Goal: Task Accomplishment & Management: Manage account settings

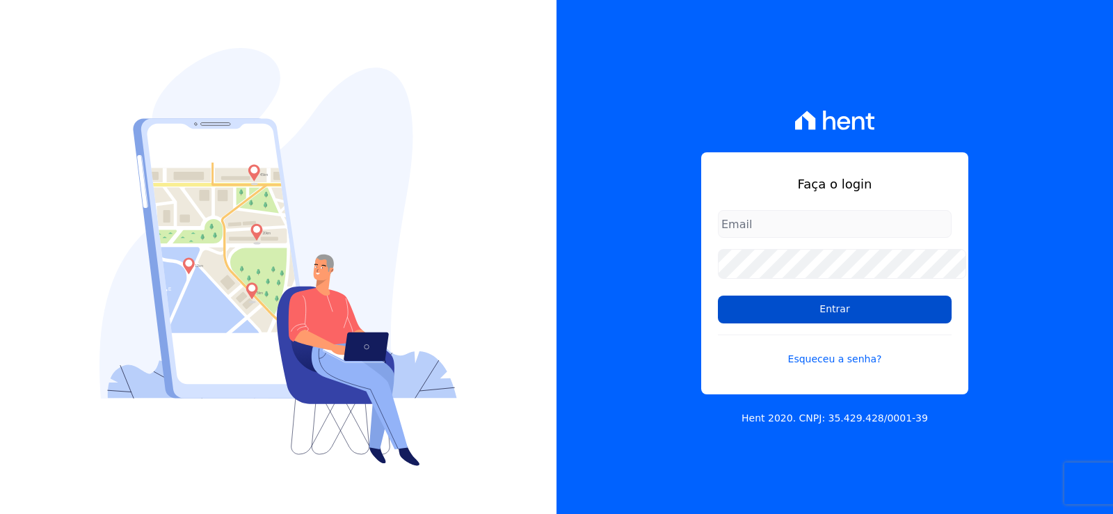
type input "cabralempreendimentoscomercial@gmail.com"
click at [768, 318] on input "Entrar" at bounding box center [835, 310] width 234 height 28
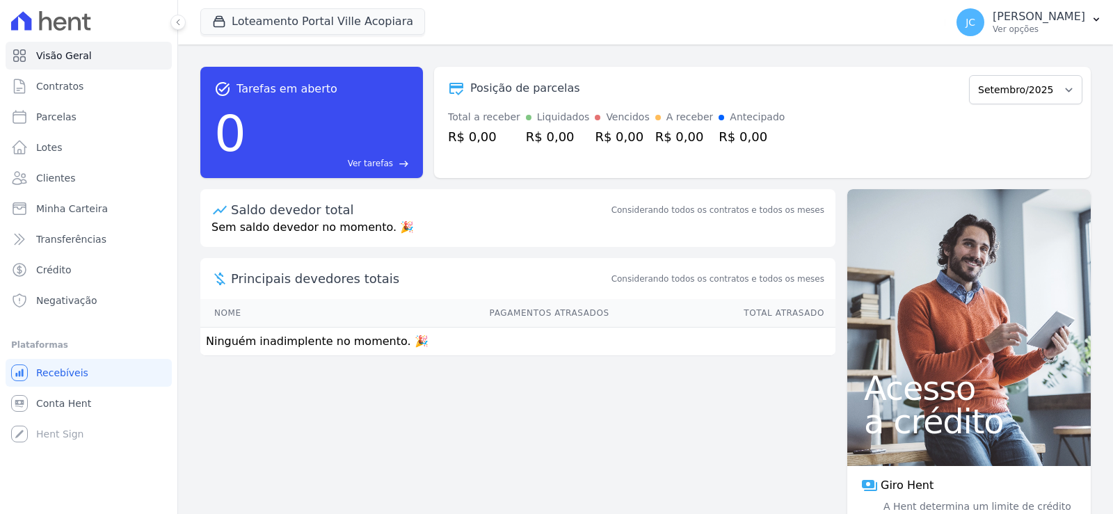
click at [750, 299] on div "Principais devedores totais Considerando todos os contratos e todos os meses" at bounding box center [517, 278] width 635 height 41
click at [327, 8] on button "Loteamento Portal Ville Acopiara" at bounding box center [312, 21] width 225 height 26
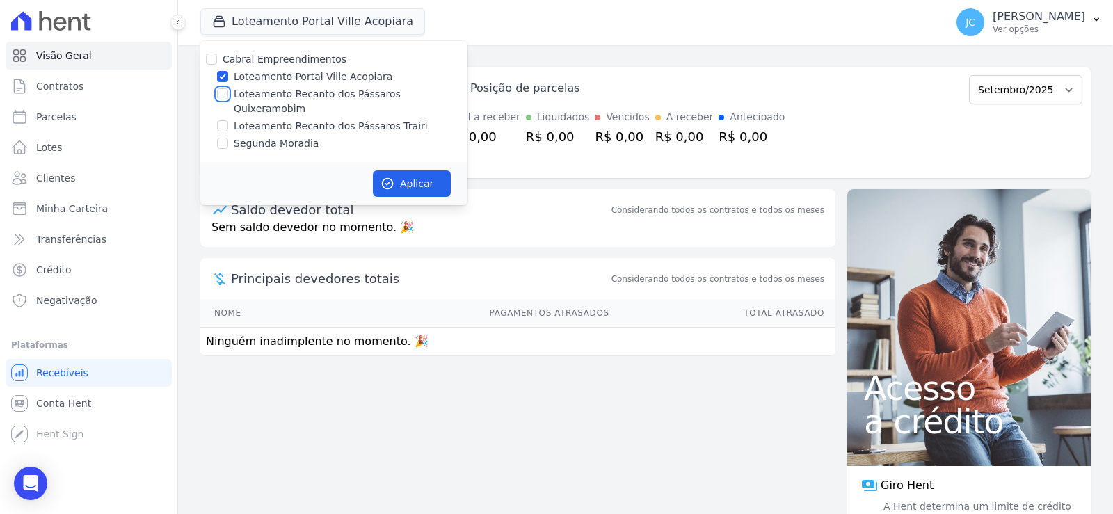
click at [228, 98] on input "Loteamento Recanto dos Pássaros Quixeramobim" at bounding box center [222, 93] width 11 height 11
checkbox input "true"
click at [228, 76] on input "Loteamento Portal Ville Acopiara" at bounding box center [222, 76] width 11 height 11
checkbox input "false"
click at [451, 181] on button "Aplicar" at bounding box center [412, 183] width 78 height 26
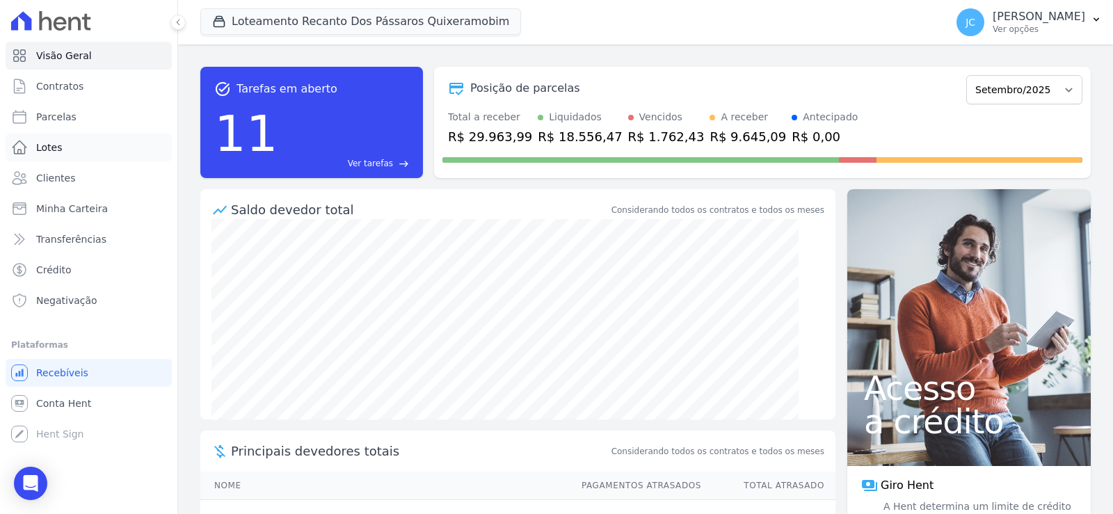
click at [77, 156] on link "Lotes" at bounding box center [89, 148] width 166 height 28
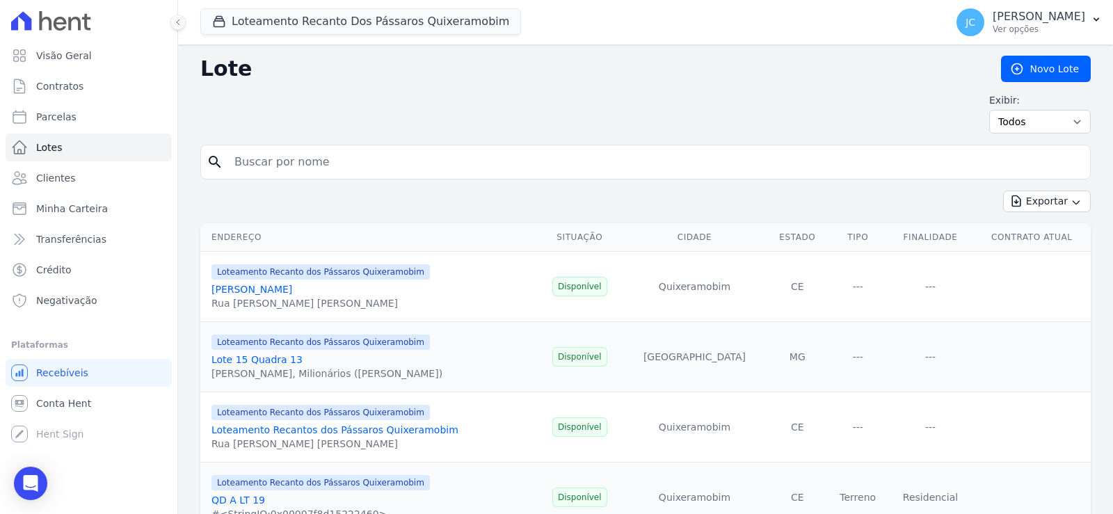
click at [355, 158] on input "search" at bounding box center [655, 162] width 858 height 28
click at [63, 90] on span "Contratos" at bounding box center [59, 86] width 47 height 14
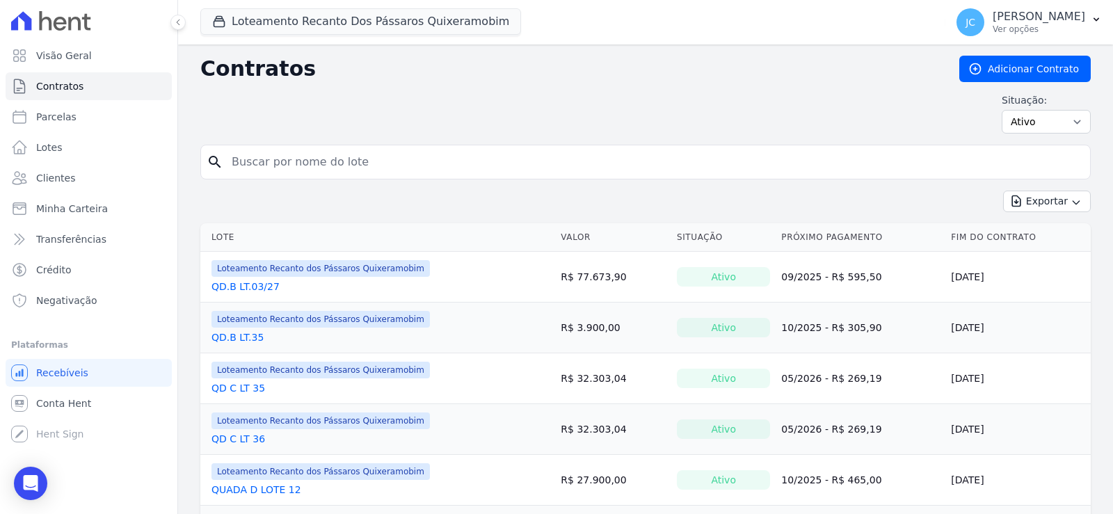
click at [314, 176] on input "search" at bounding box center [653, 162] width 861 height 28
type input "14"
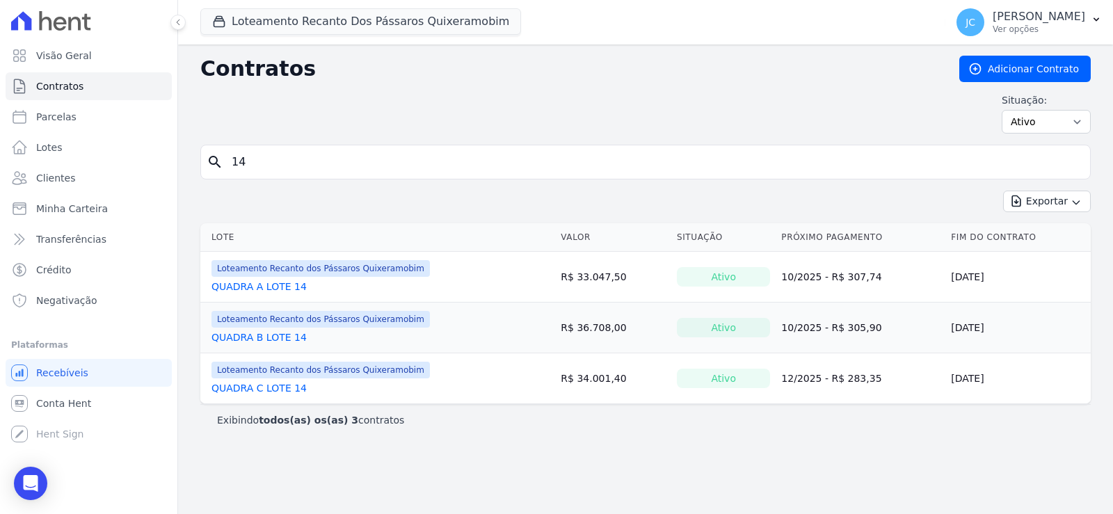
click at [291, 395] on link "QUADRA C LOTE 14" at bounding box center [258, 388] width 95 height 14
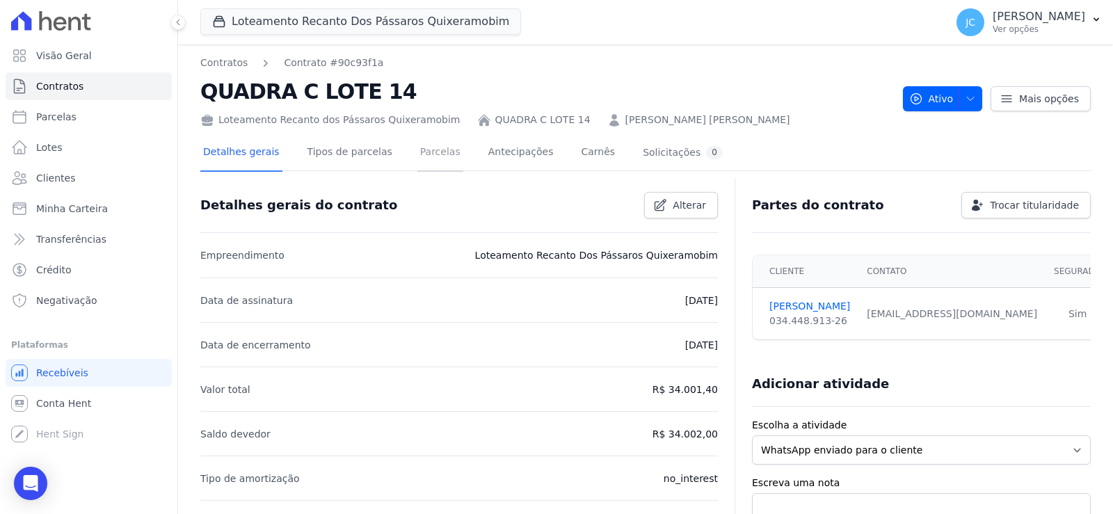
click at [458, 162] on link "Parcelas" at bounding box center [440, 153] width 46 height 37
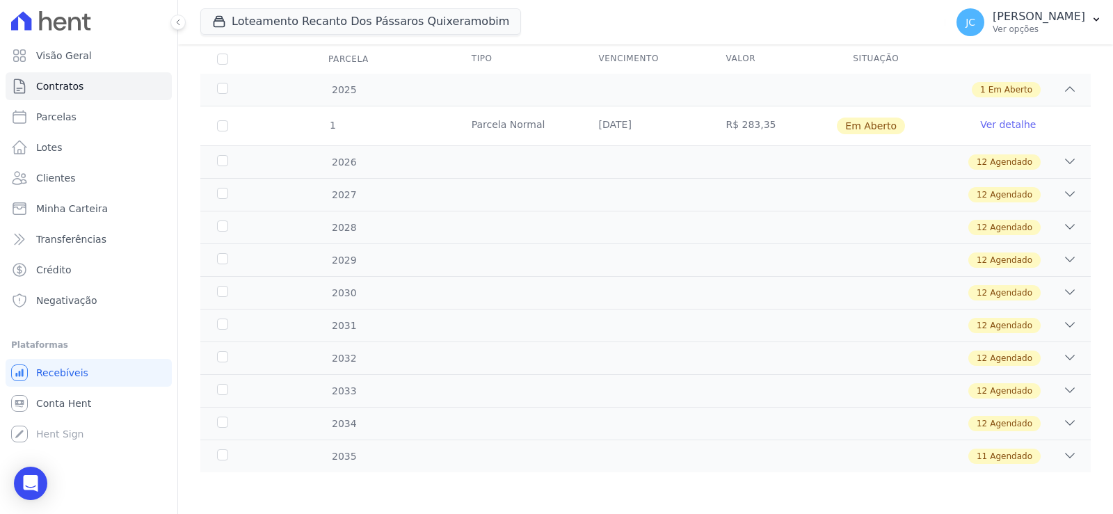
scroll to position [209, 0]
click at [228, 127] on input "checkbox" at bounding box center [222, 125] width 11 height 11
checkbox input "true"
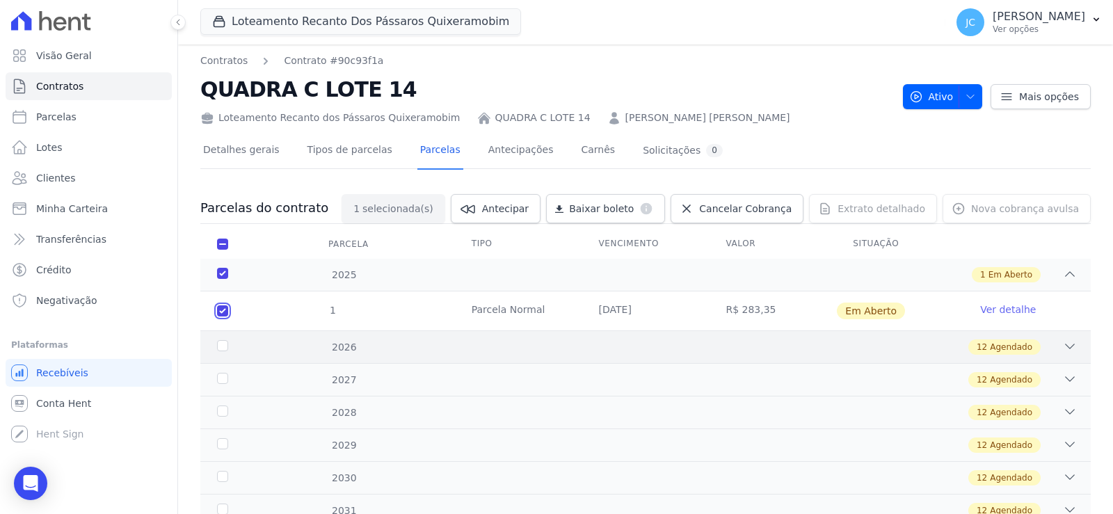
scroll to position [0, 0]
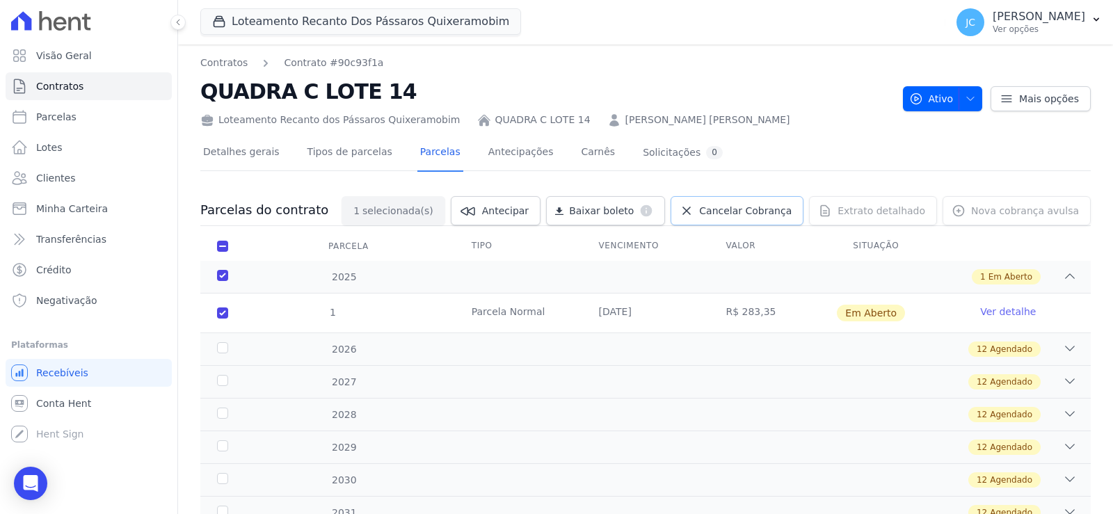
click at [717, 218] on span "Cancelar Cobrança" at bounding box center [745, 211] width 92 height 14
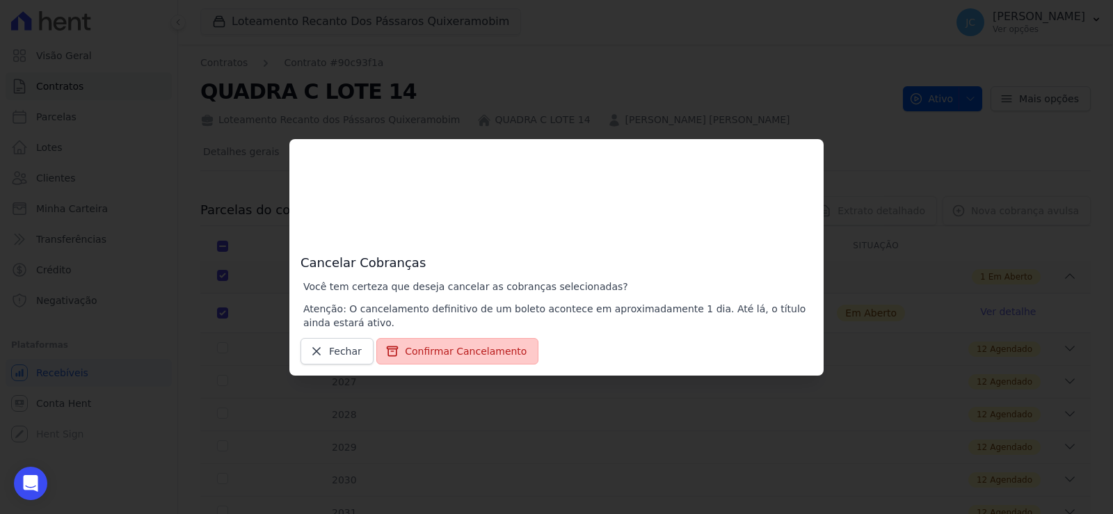
click at [432, 364] on button "Confirmar Cancelamento" at bounding box center [457, 351] width 162 height 26
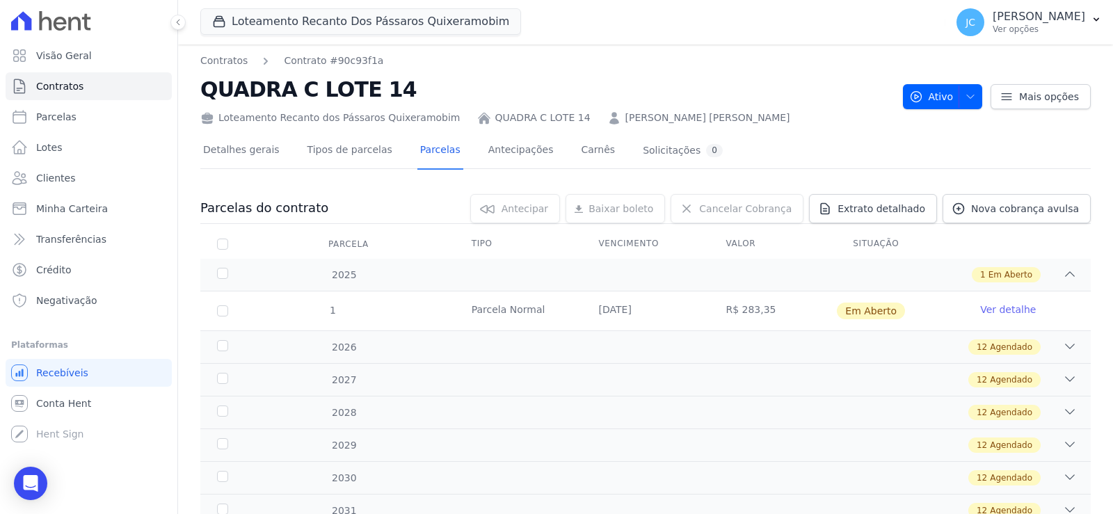
scroll to position [70, 0]
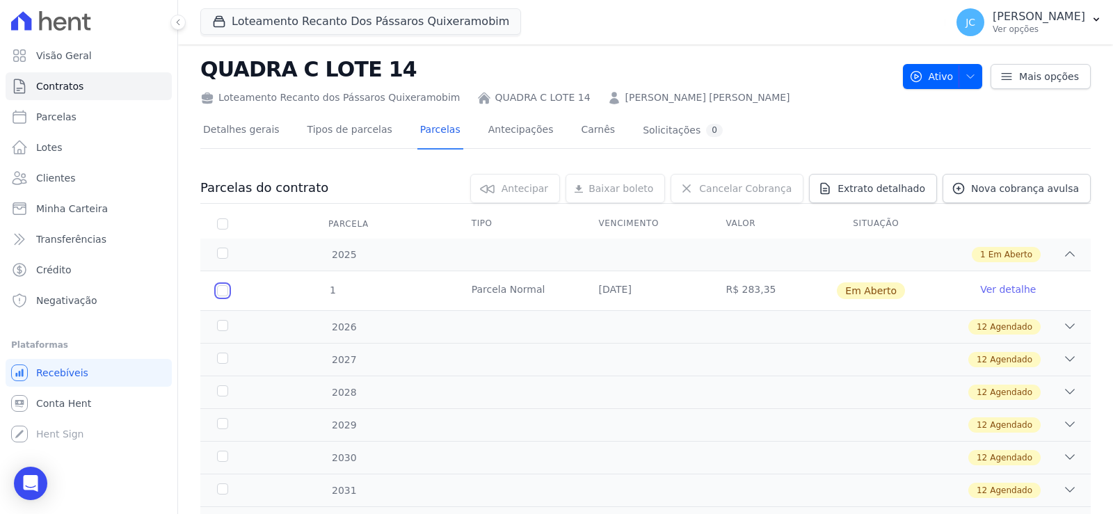
click at [228, 296] on input "checkbox" at bounding box center [222, 290] width 11 height 11
checkbox input "true"
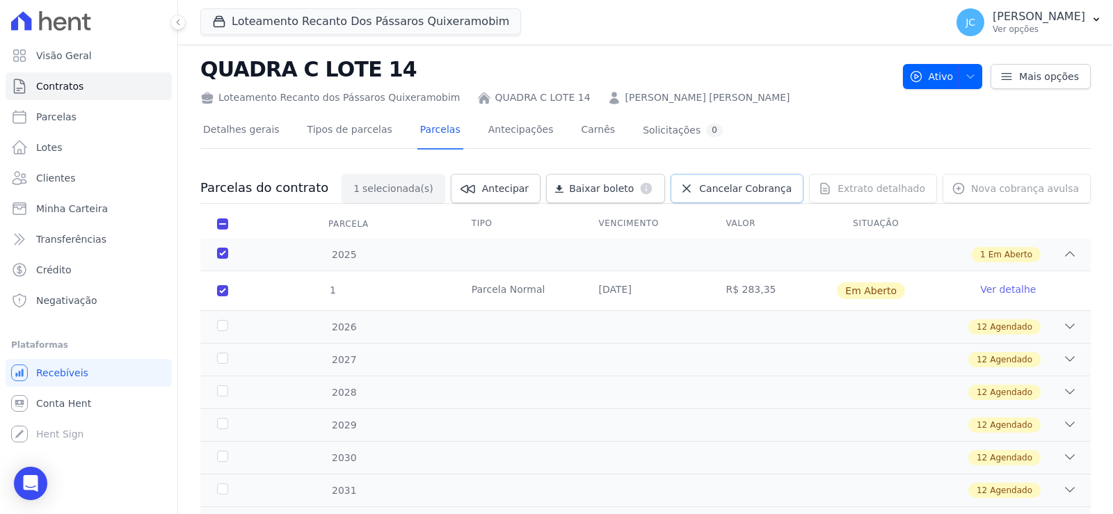
click at [711, 203] on link "Cancelar Cobrança" at bounding box center [736, 188] width 133 height 29
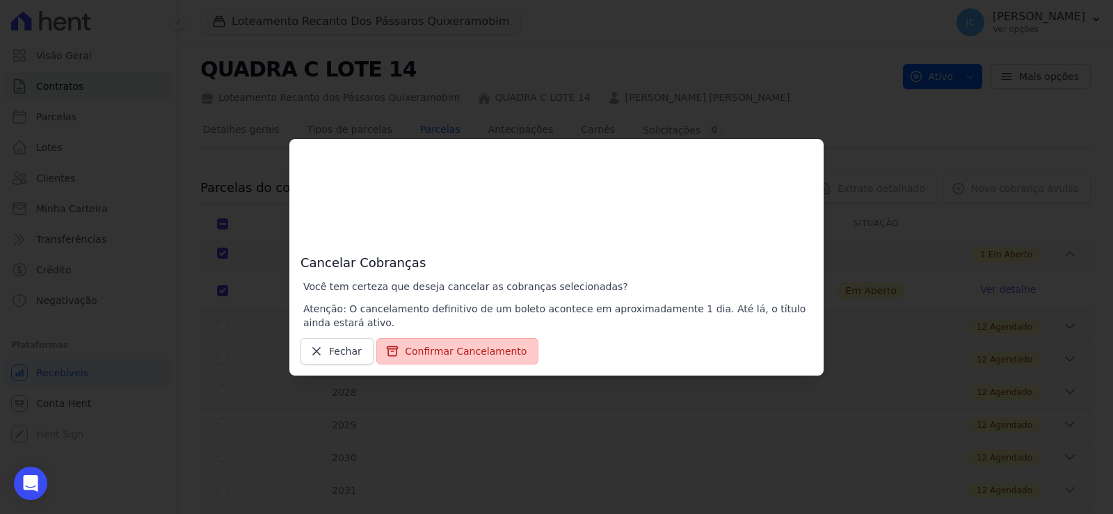
click at [449, 364] on button "Confirmar Cancelamento" at bounding box center [457, 351] width 162 height 26
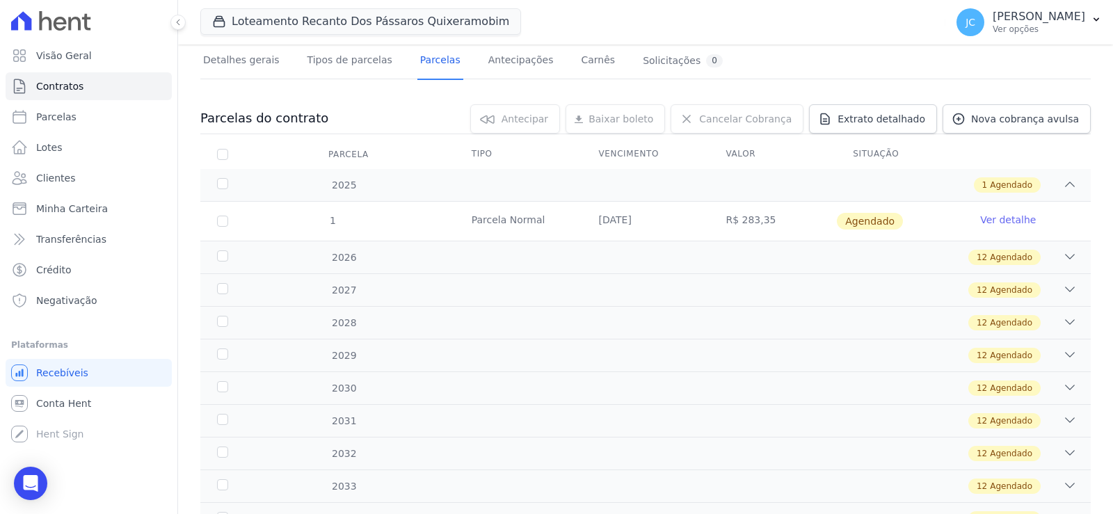
scroll to position [89, 0]
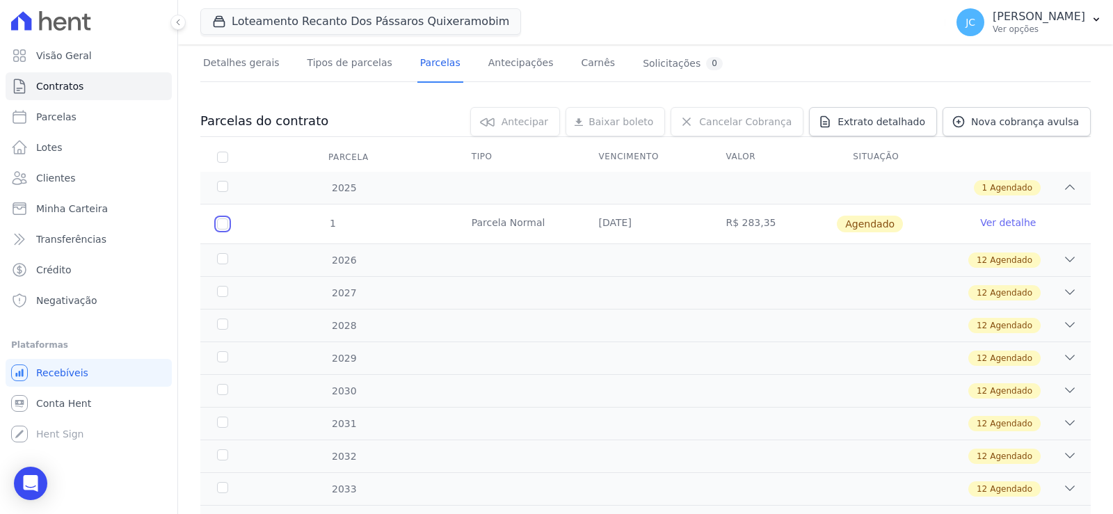
click at [228, 229] on input "checkbox" at bounding box center [222, 223] width 11 height 11
checkbox input "true"
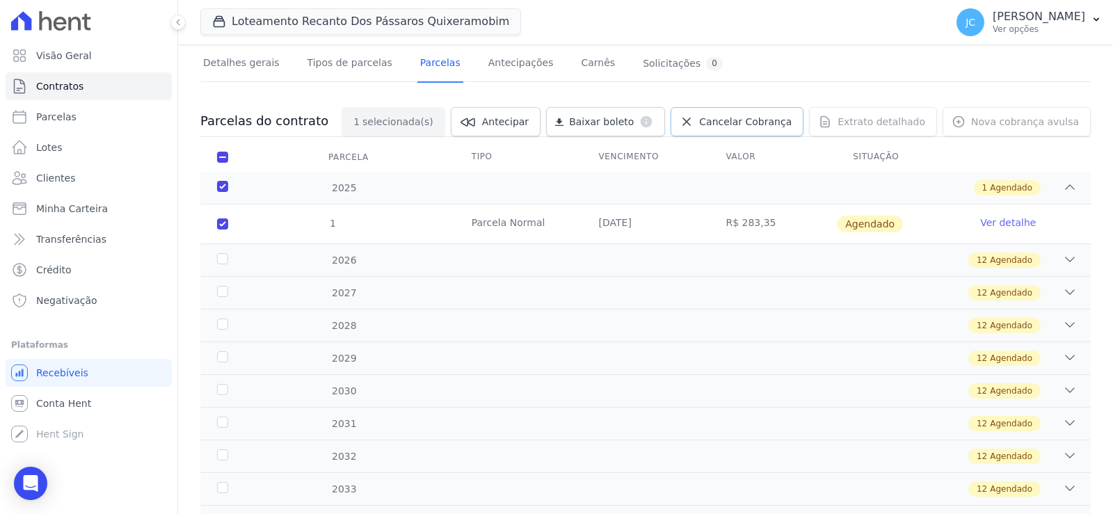
click at [735, 129] on span "Cancelar Cobrança" at bounding box center [745, 122] width 92 height 14
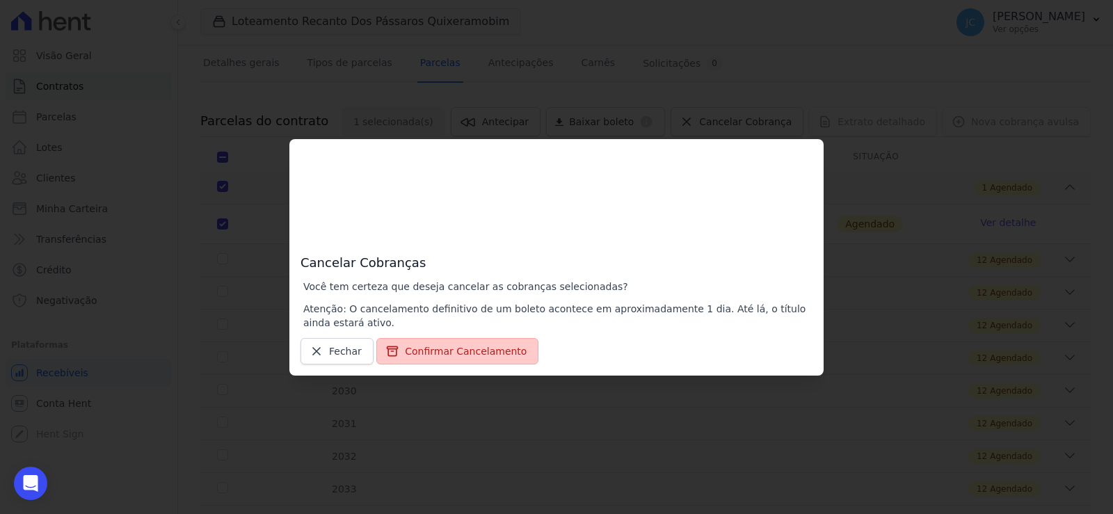
click at [431, 352] on button "Confirmar Cancelamento" at bounding box center [457, 351] width 162 height 26
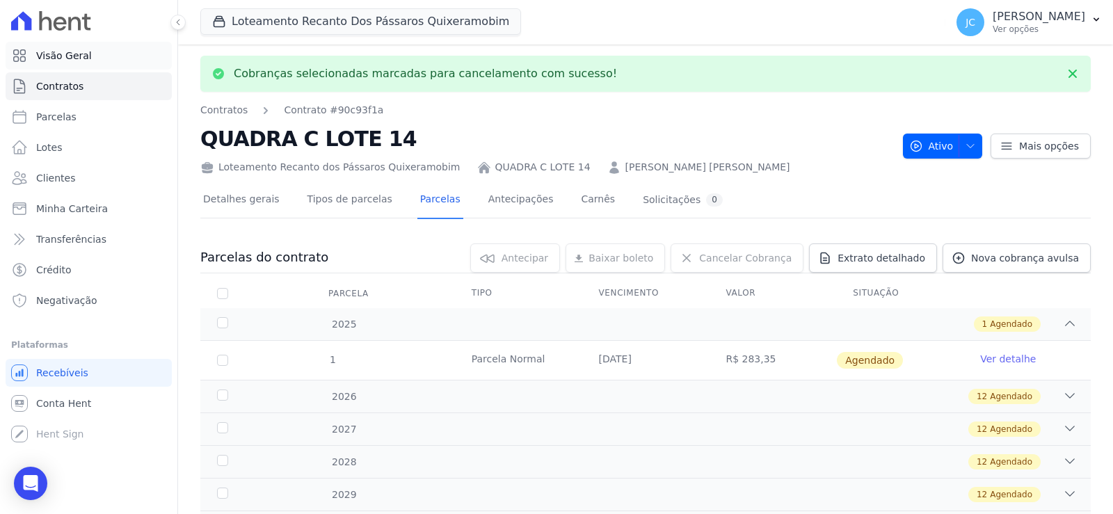
click at [83, 63] on span "Visão Geral" at bounding box center [64, 56] width 56 height 14
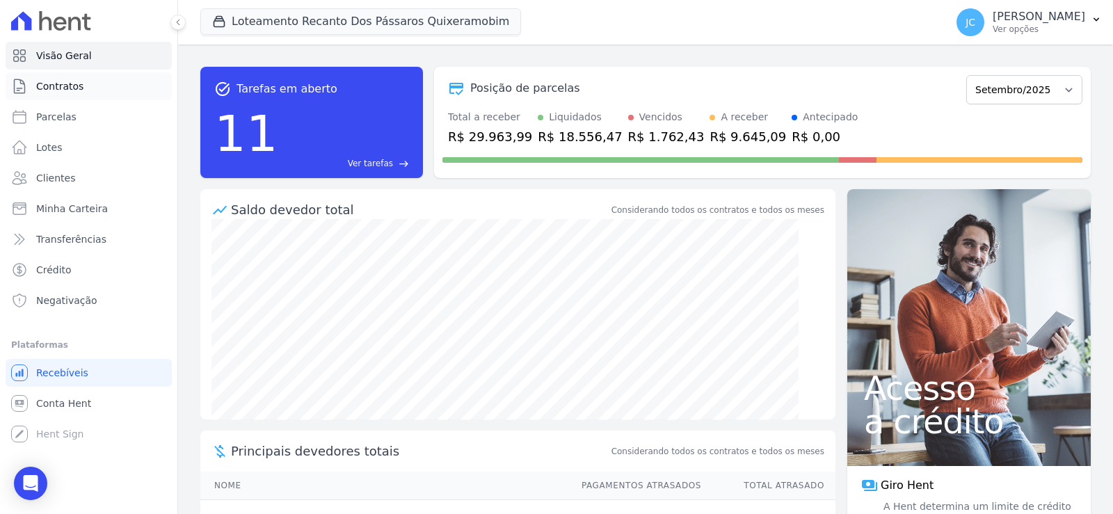
click at [88, 90] on link "Contratos" at bounding box center [89, 86] width 166 height 28
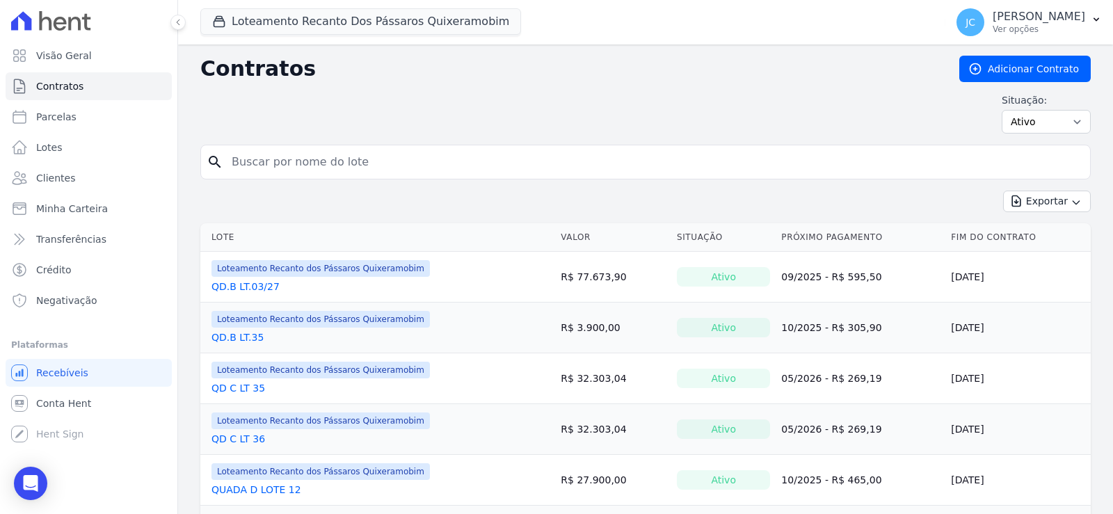
click at [362, 170] on input "search" at bounding box center [653, 162] width 861 height 28
type input "14"
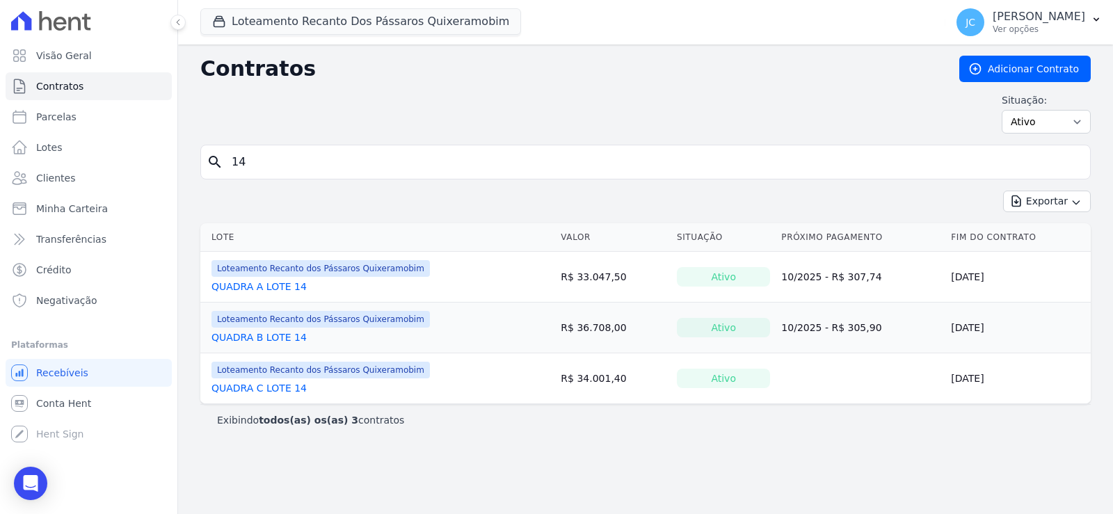
click at [293, 395] on link "QUADRA C LOTE 14" at bounding box center [258, 388] width 95 height 14
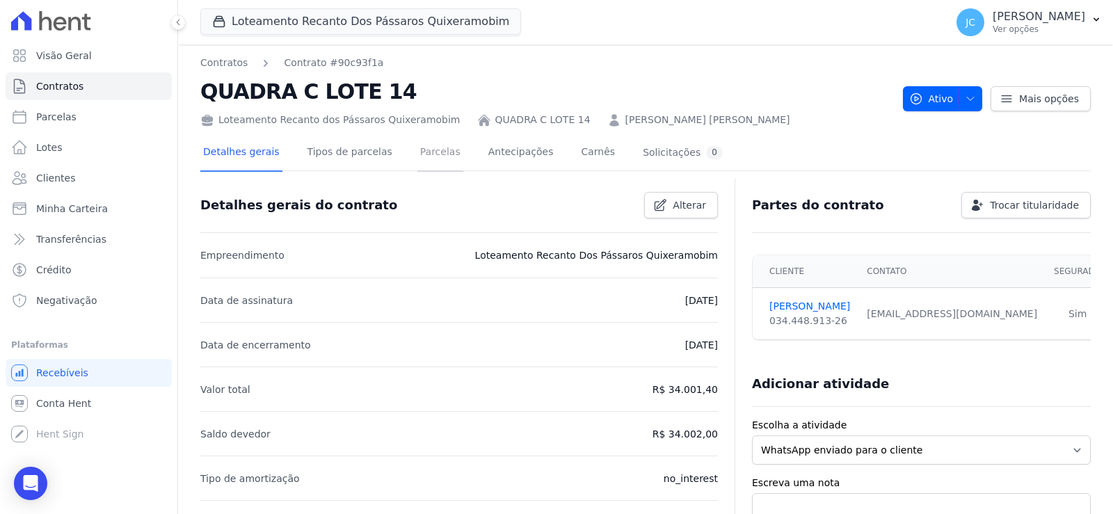
click at [461, 157] on link "Parcelas" at bounding box center [440, 153] width 46 height 37
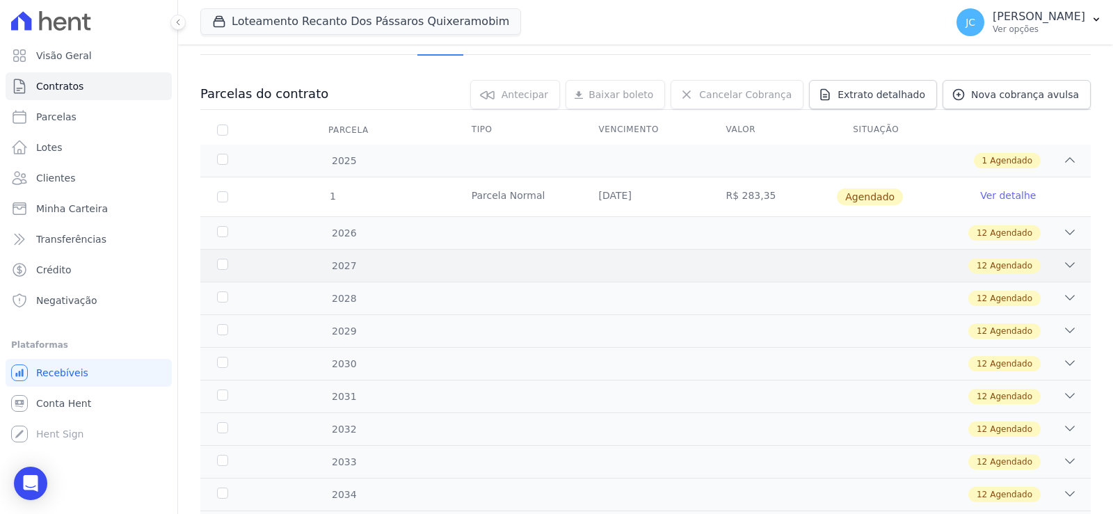
scroll to position [139, 0]
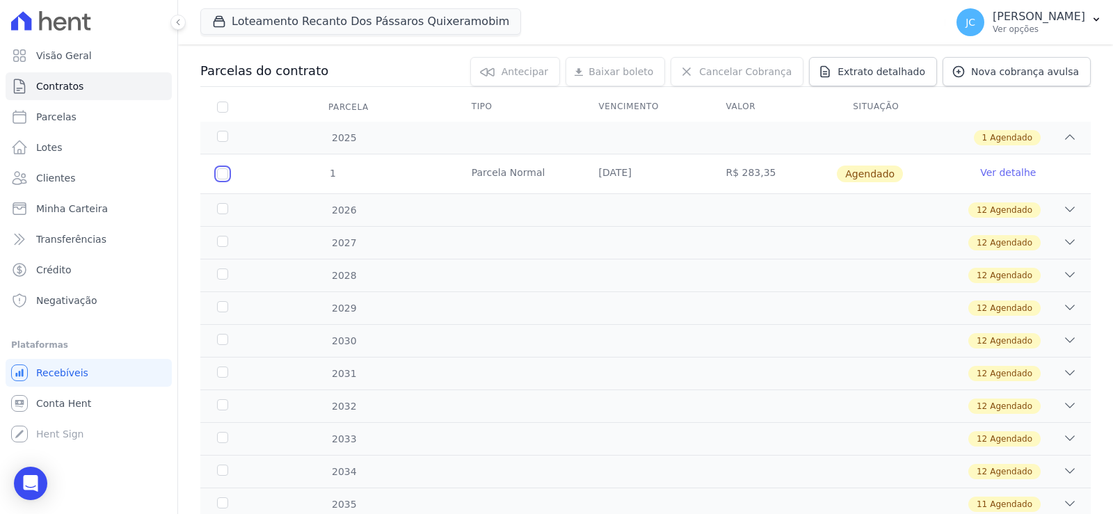
click at [228, 179] on input "checkbox" at bounding box center [222, 173] width 11 height 11
checkbox input "true"
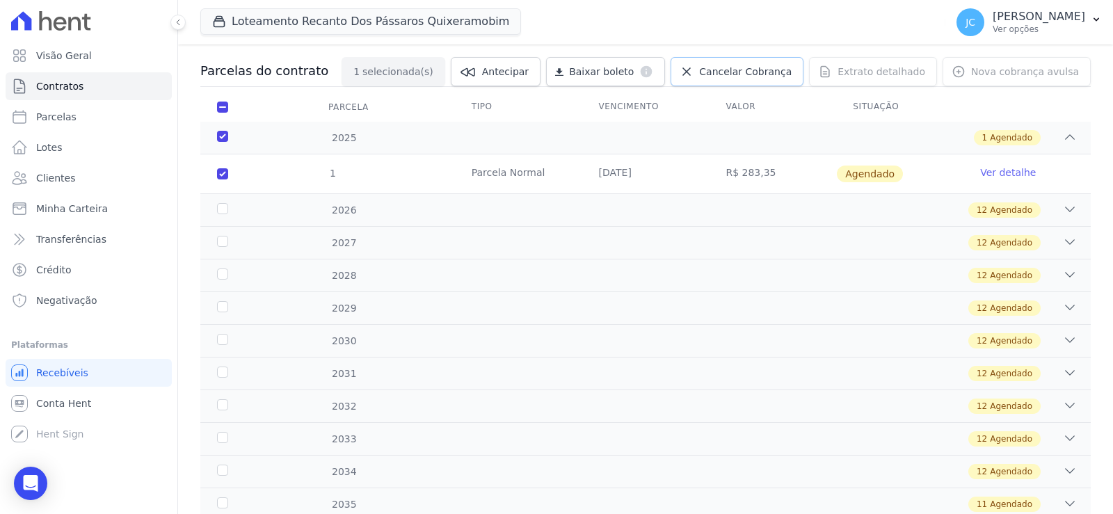
click at [740, 79] on span "Cancelar Cobrança" at bounding box center [745, 72] width 92 height 14
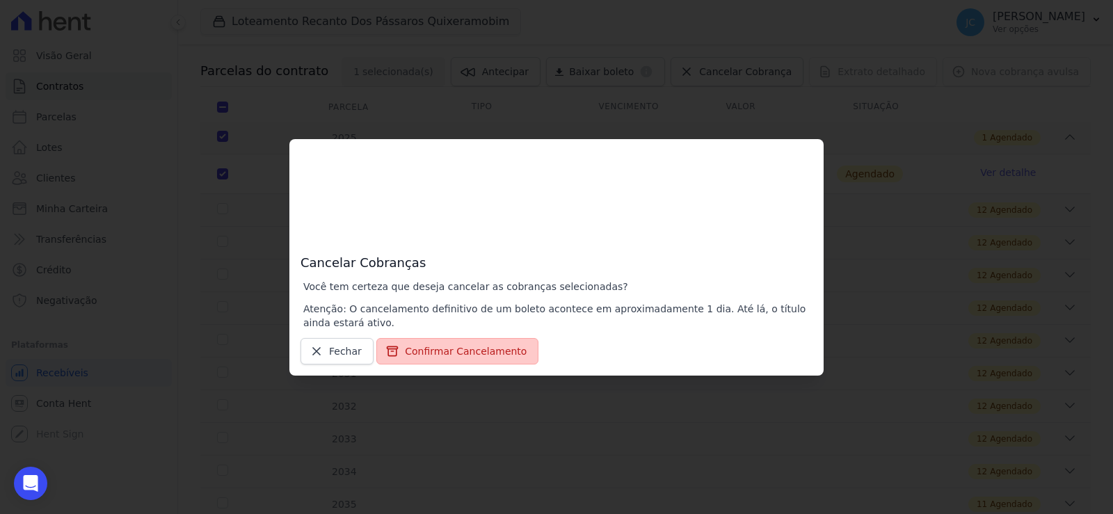
click at [449, 360] on button "Confirmar Cancelamento" at bounding box center [457, 351] width 162 height 26
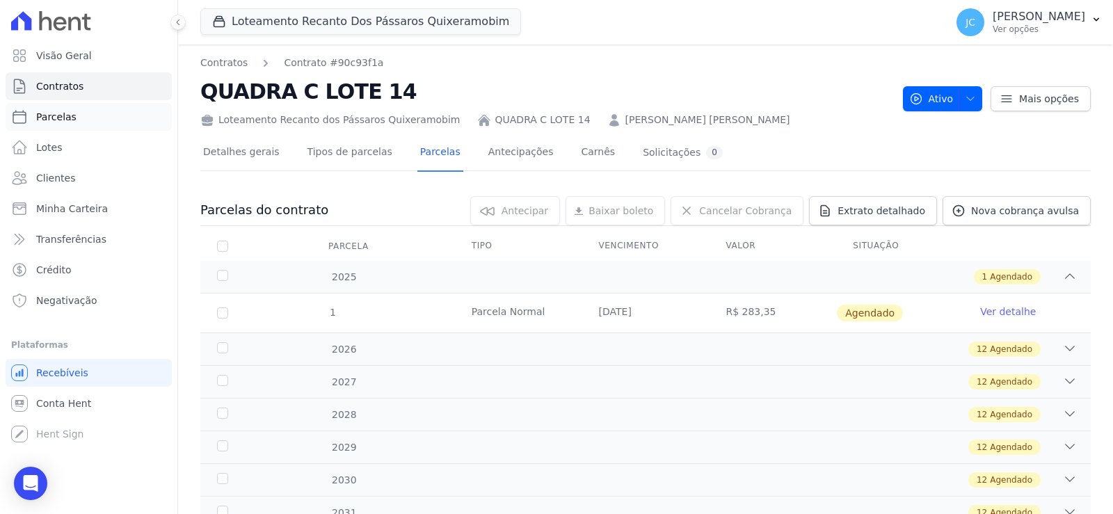
click at [43, 122] on span "Parcelas" at bounding box center [56, 117] width 40 height 14
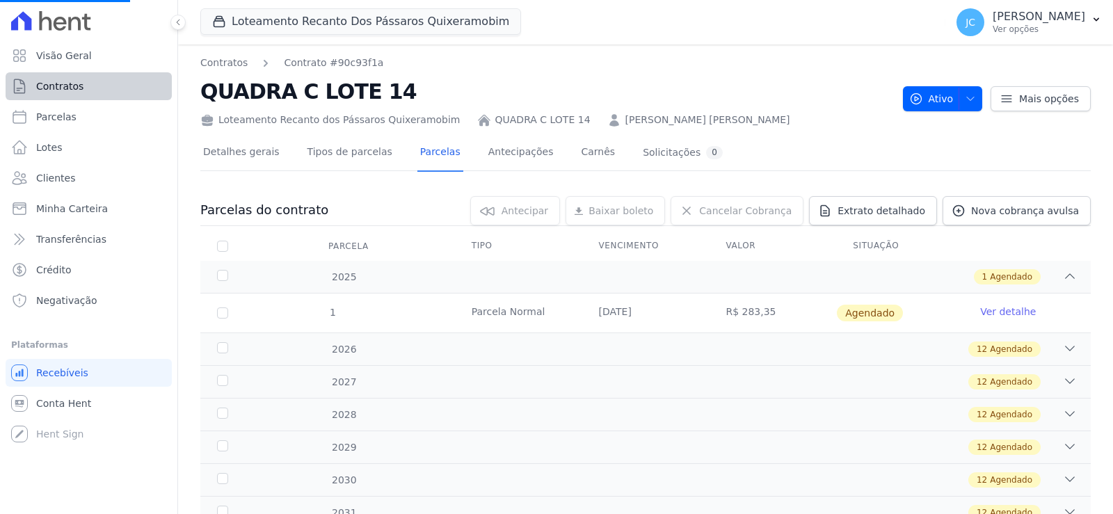
select select
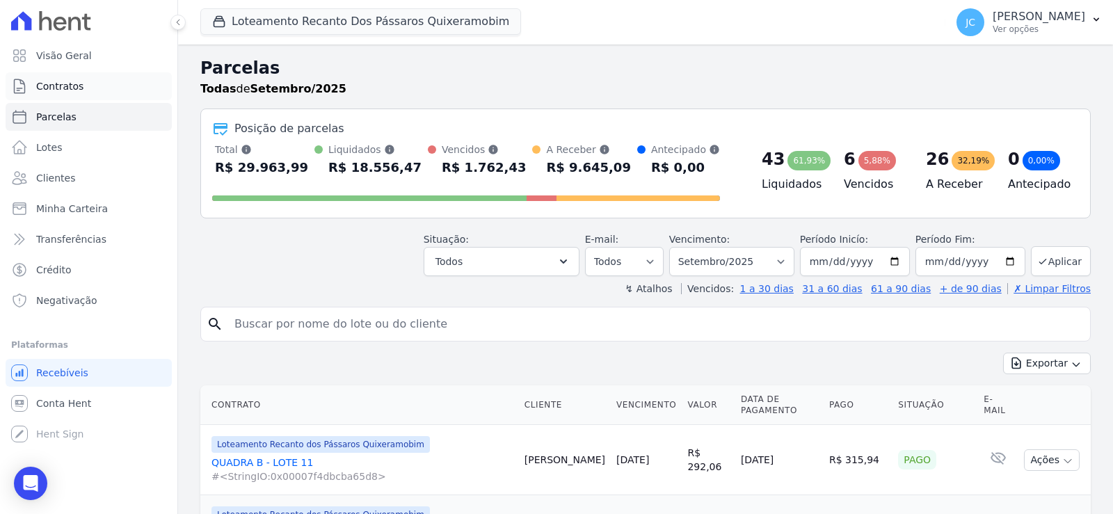
click at [61, 93] on span "Contratos" at bounding box center [59, 86] width 47 height 14
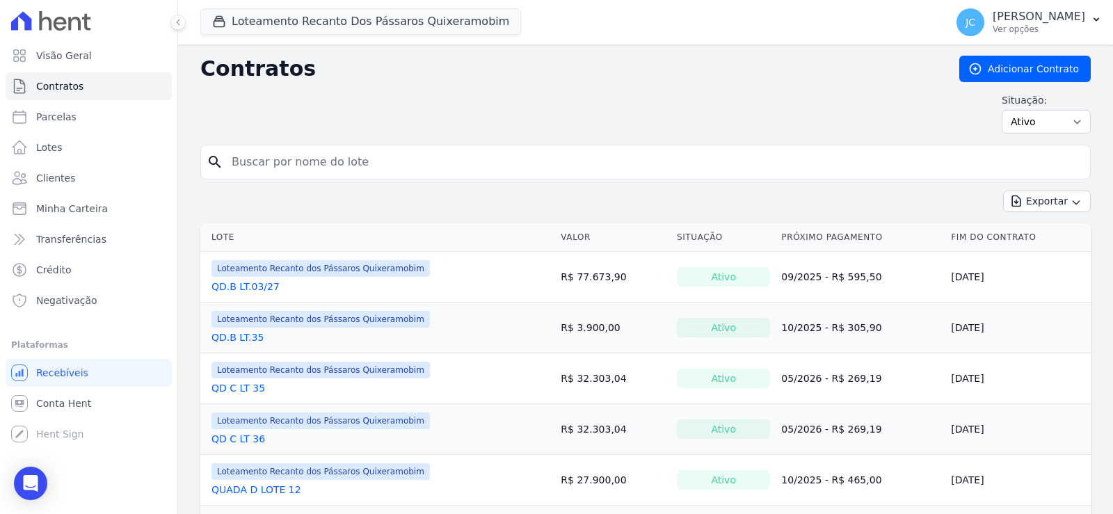
click at [343, 176] on input "search" at bounding box center [653, 162] width 861 height 28
type input "14"
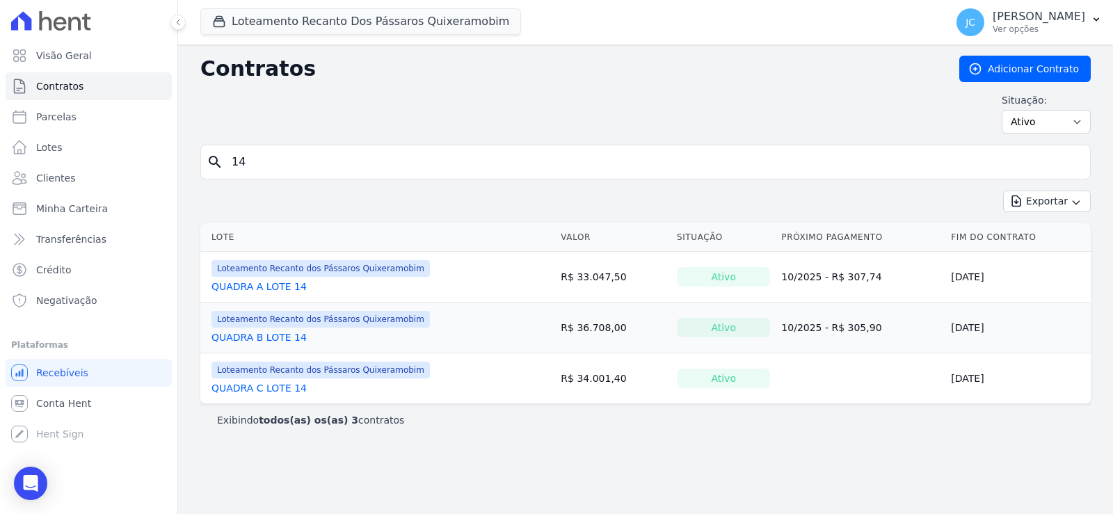
click at [300, 395] on link "QUADRA C LOTE 14" at bounding box center [258, 388] width 95 height 14
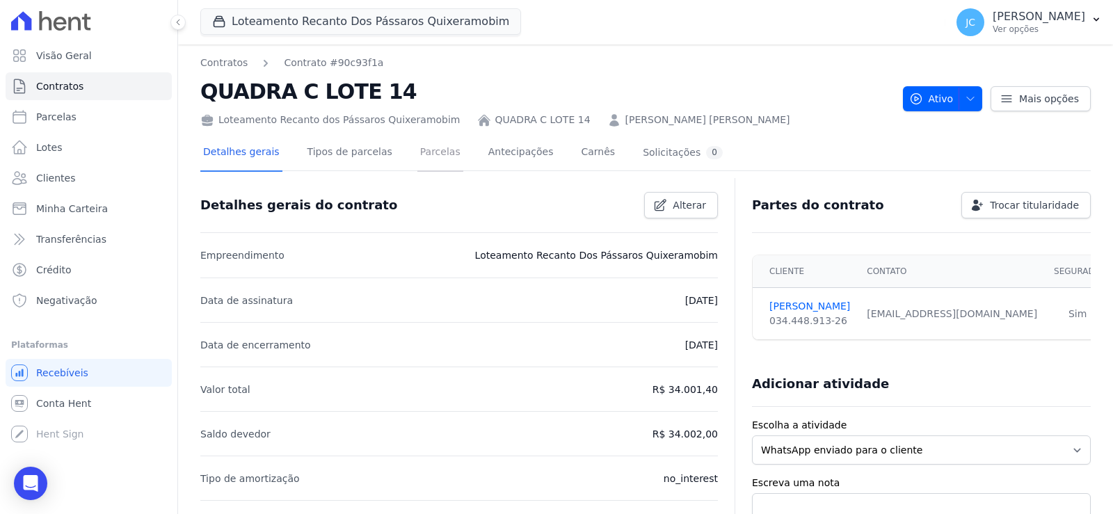
click at [442, 156] on link "Parcelas" at bounding box center [440, 153] width 46 height 37
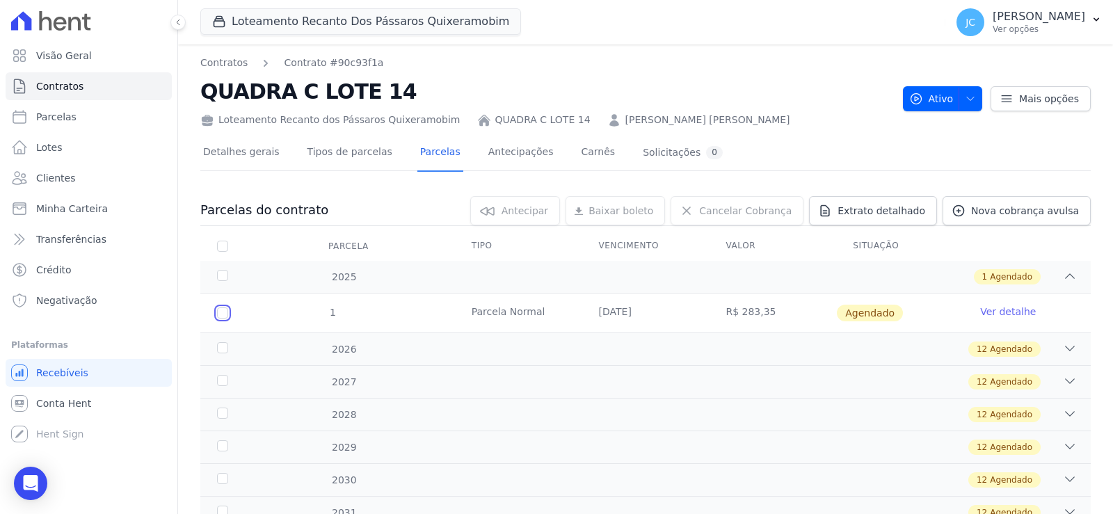
click at [228, 318] on input "checkbox" at bounding box center [222, 312] width 11 height 11
checkbox input "true"
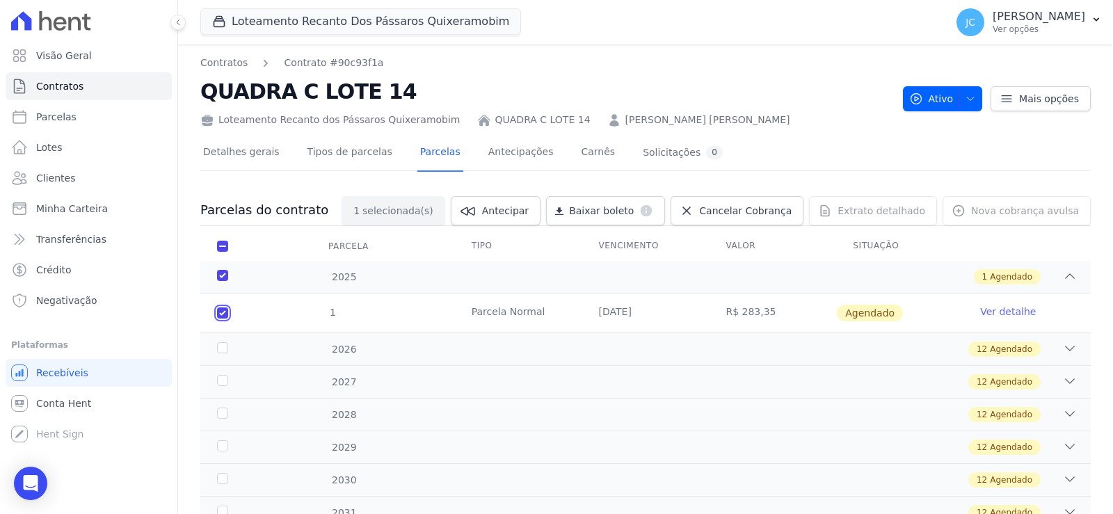
click at [228, 318] on input "checkbox" at bounding box center [222, 312] width 11 height 11
checkbox input "false"
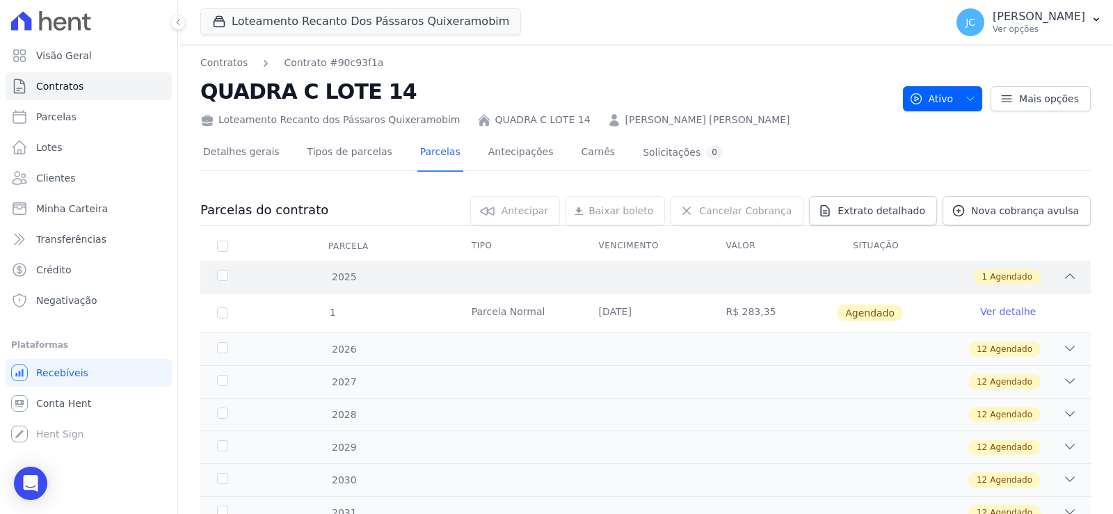
click at [232, 284] on div "2025" at bounding box center [253, 277] width 79 height 15
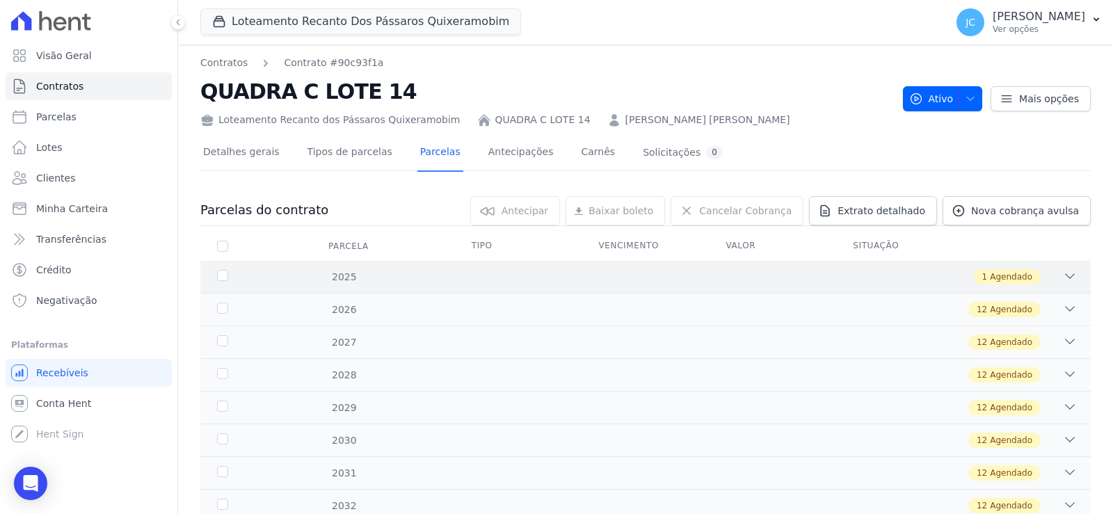
click at [232, 284] on div "2025" at bounding box center [253, 277] width 79 height 15
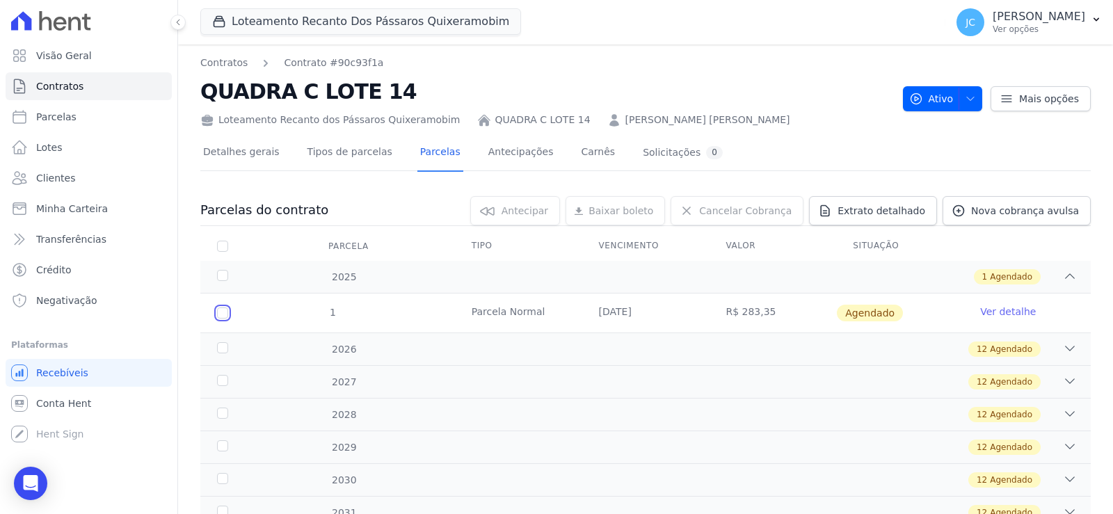
click at [228, 318] on input "checkbox" at bounding box center [222, 312] width 11 height 11
checkbox input "true"
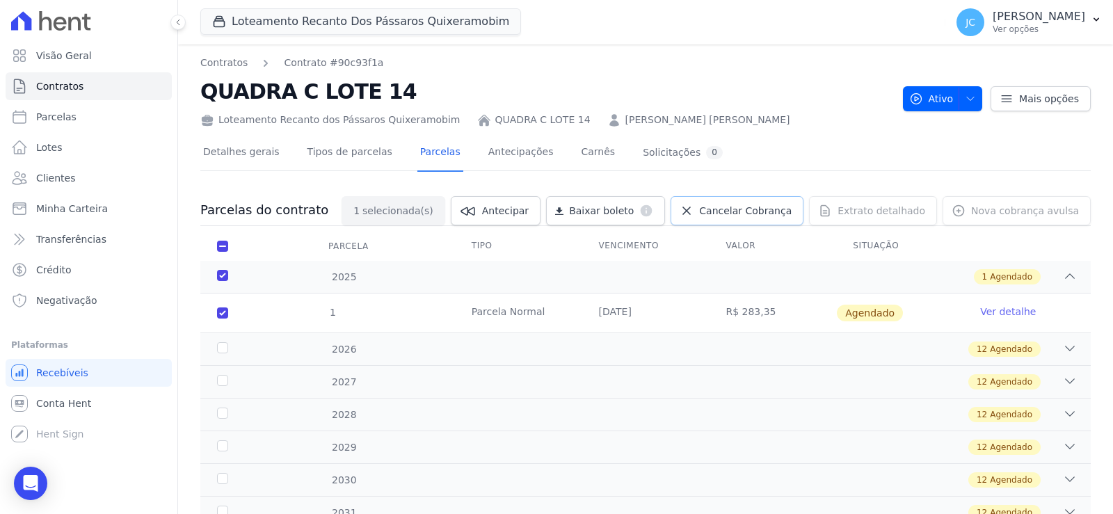
click at [760, 218] on span "Cancelar Cobrança" at bounding box center [745, 211] width 92 height 14
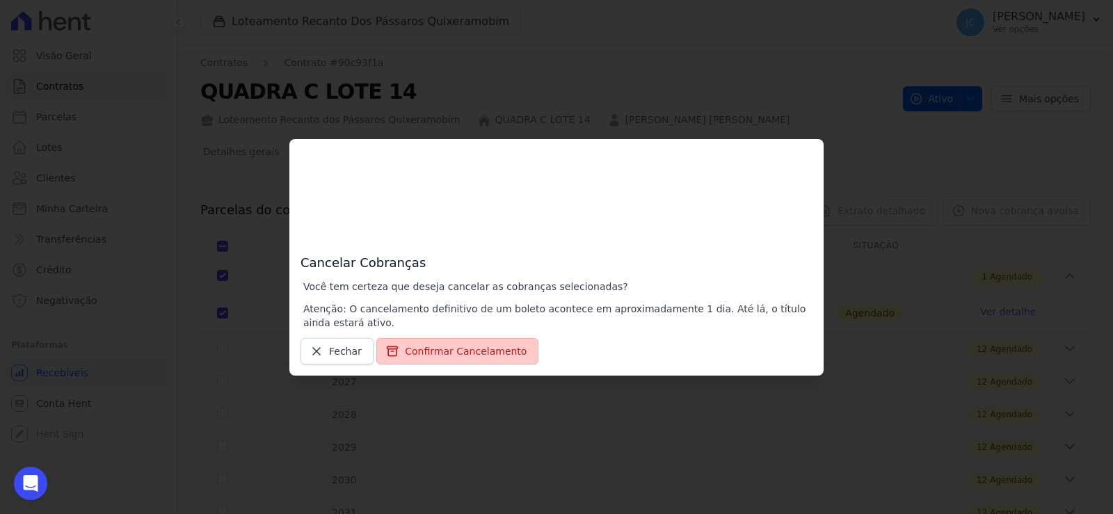
click at [462, 355] on button "Confirmar Cancelamento" at bounding box center [457, 351] width 162 height 26
